Goal: Task Accomplishment & Management: Manage account settings

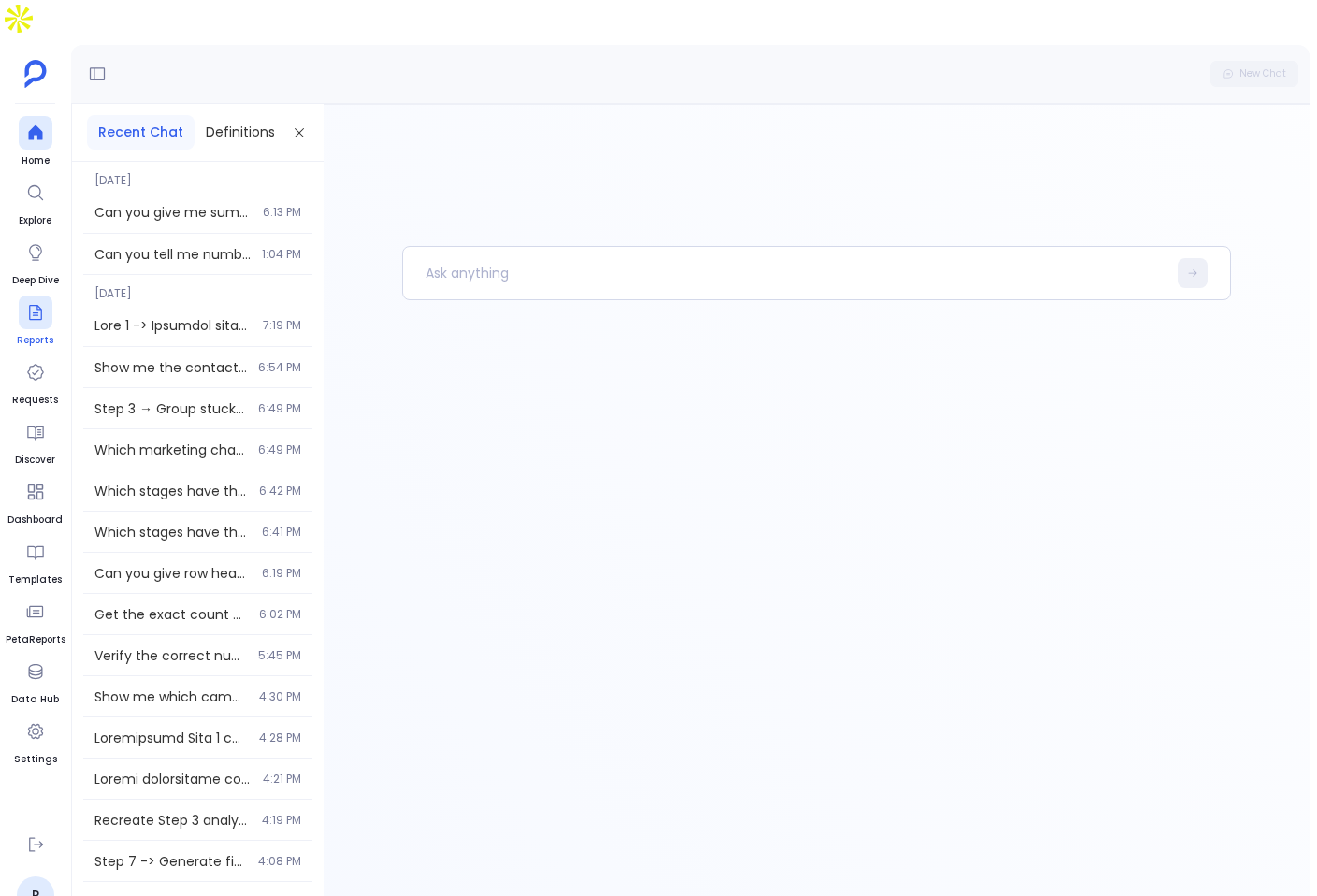
click at [38, 303] on icon at bounding box center [36, 312] width 19 height 19
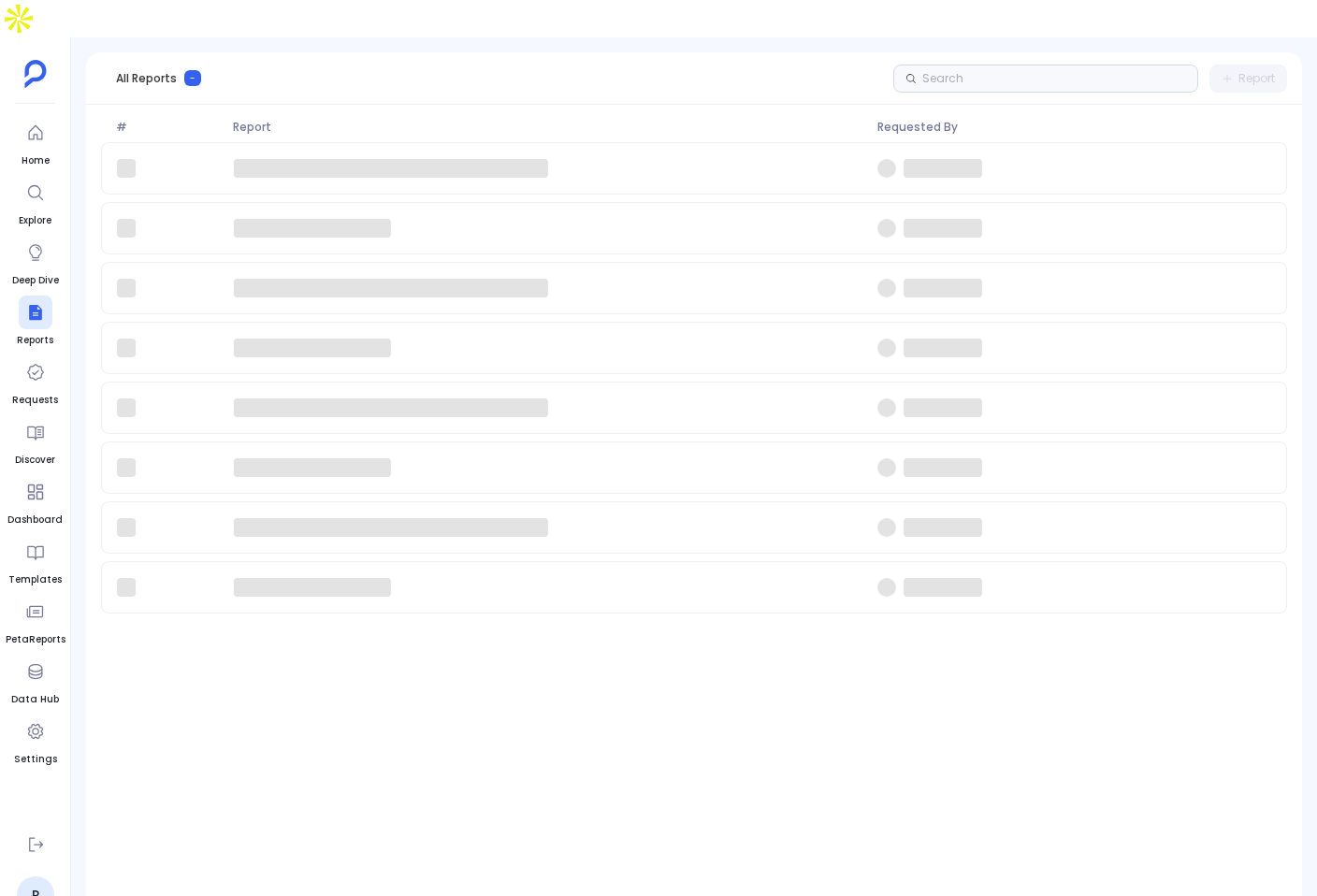
click at [718, 59] on div "All Reports - Report" at bounding box center [694, 78] width 1216 height 52
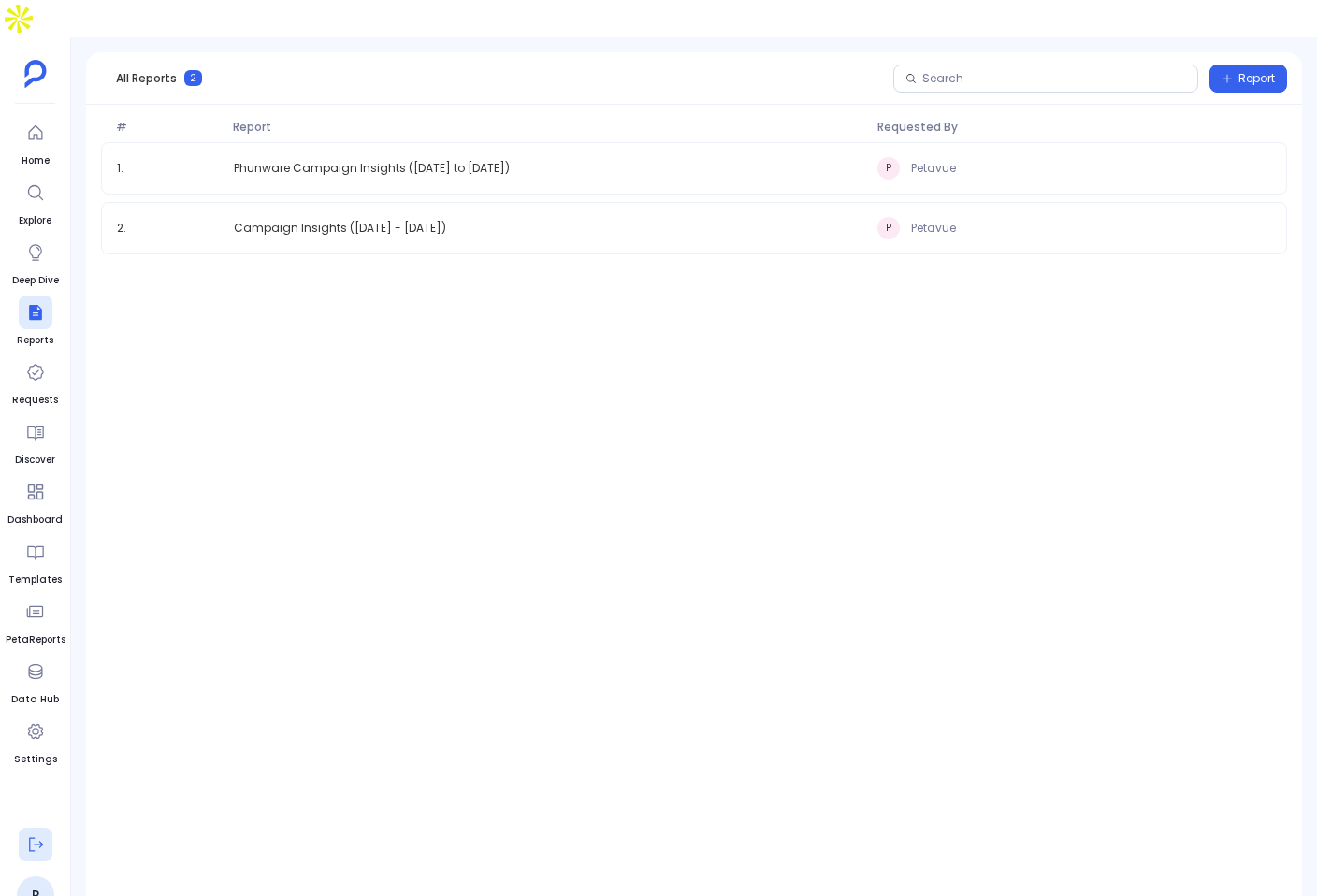
click at [45, 828] on button at bounding box center [36, 845] width 34 height 34
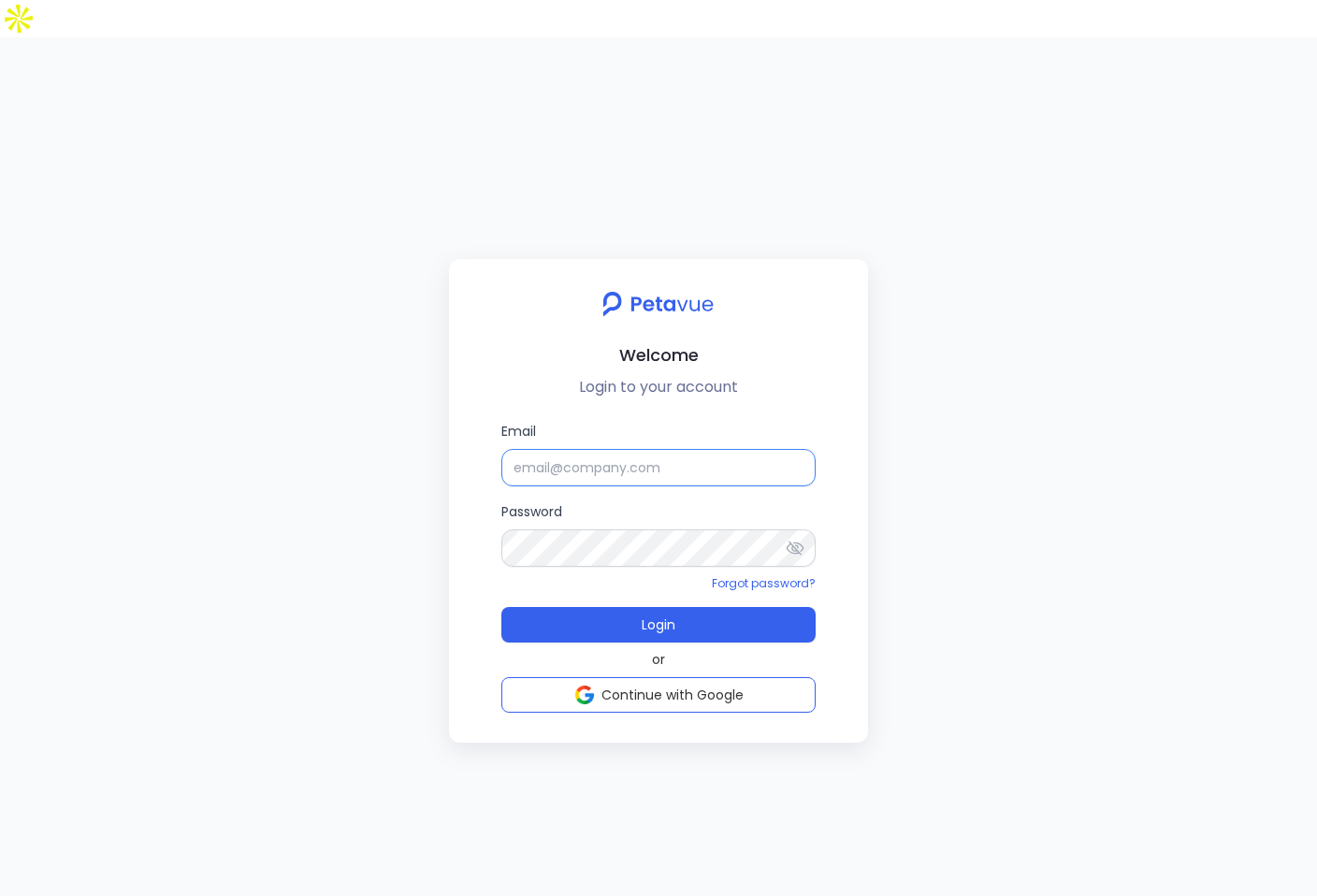
click at [613, 448] on input "Email" at bounding box center [658, 467] width 314 height 38
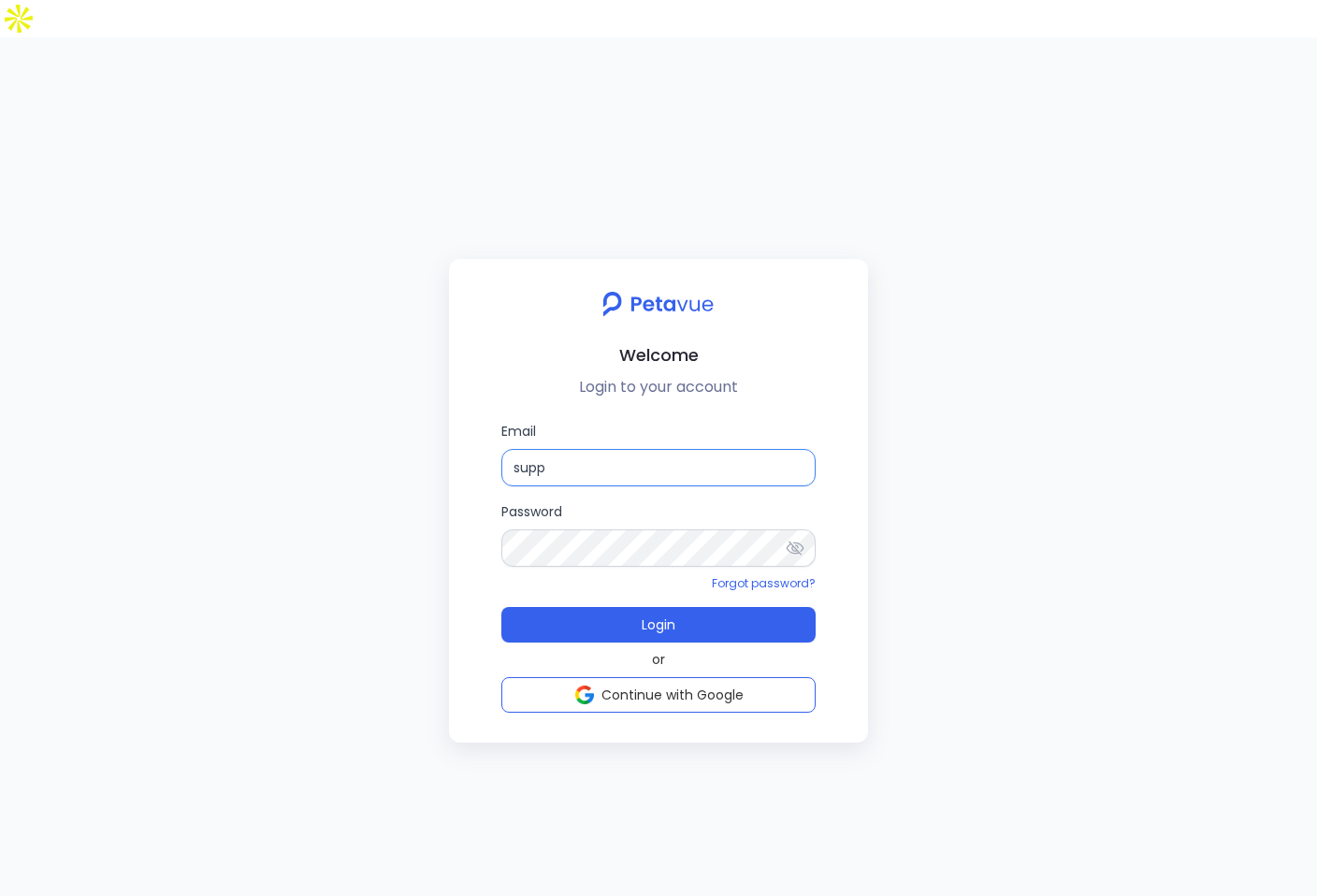
click at [696, 448] on input "supp" at bounding box center [658, 467] width 314 height 38
paste input "[EMAIL_ADDRESS][DOMAIN_NAME]"
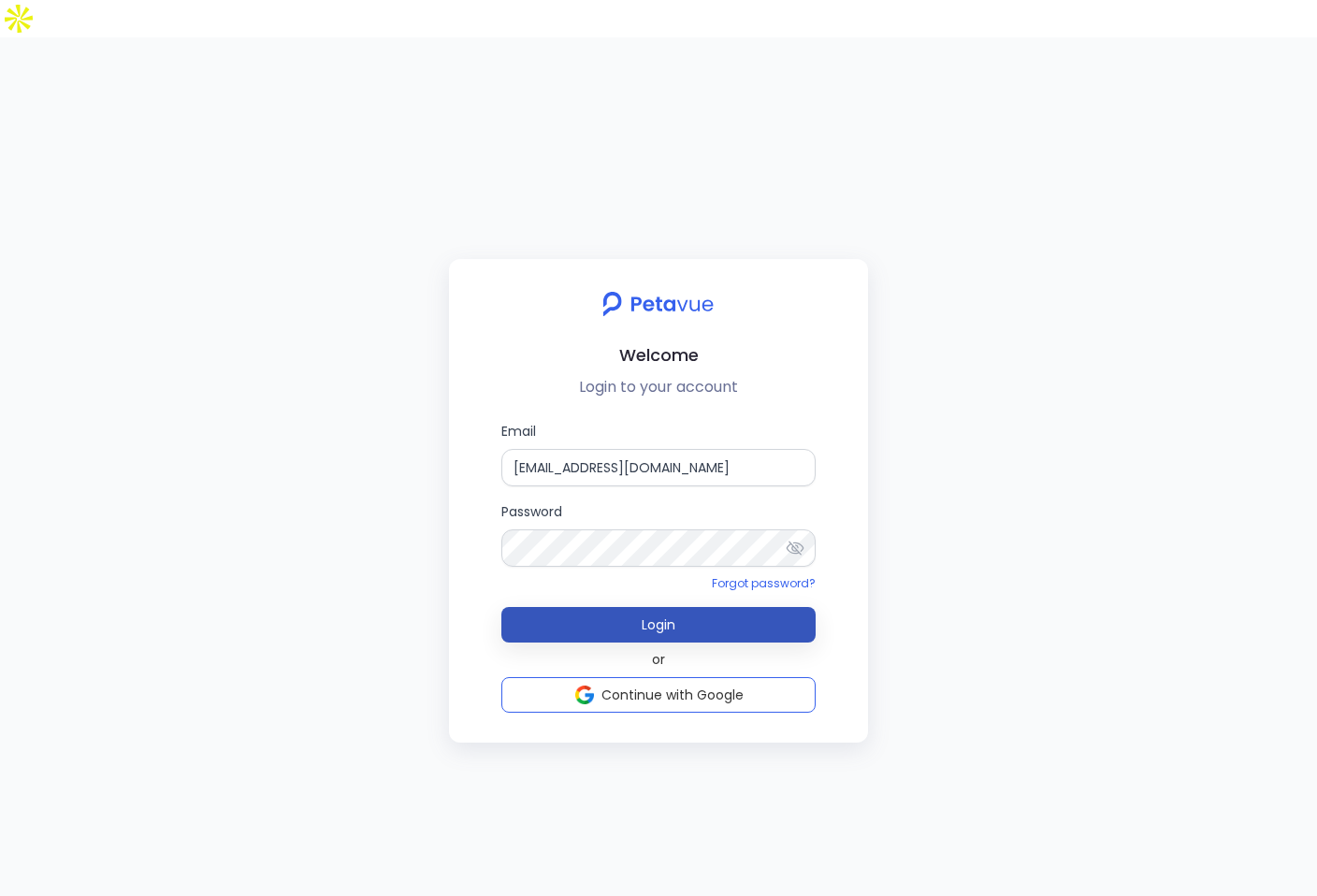
type input "[EMAIL_ADDRESS][DOMAIN_NAME]"
click at [748, 606] on button "Login" at bounding box center [658, 624] width 314 height 36
